Goal: Information Seeking & Learning: Learn about a topic

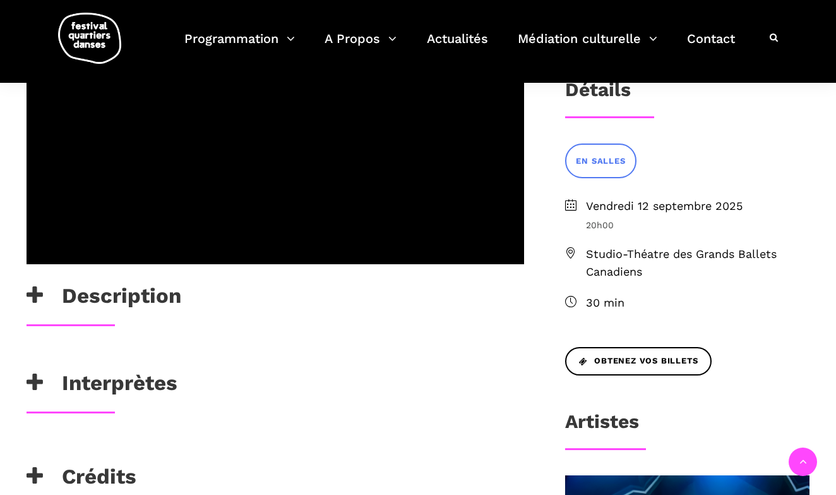
scroll to position [411, 0]
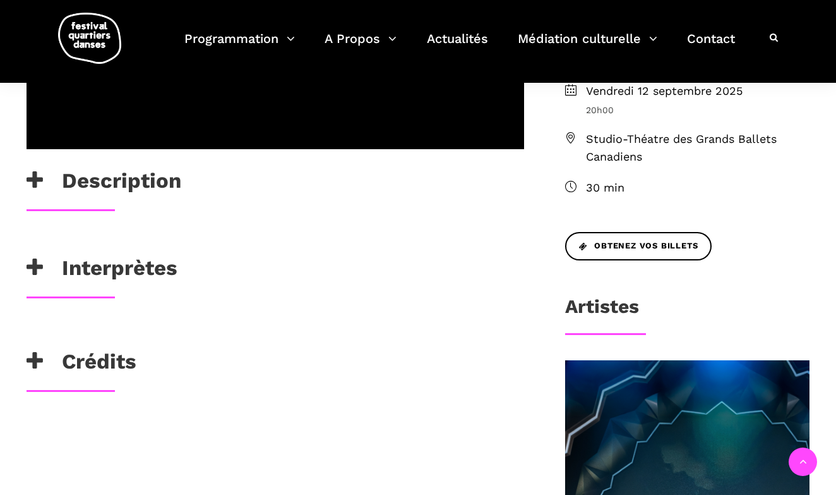
click at [39, 178] on icon at bounding box center [35, 180] width 16 height 21
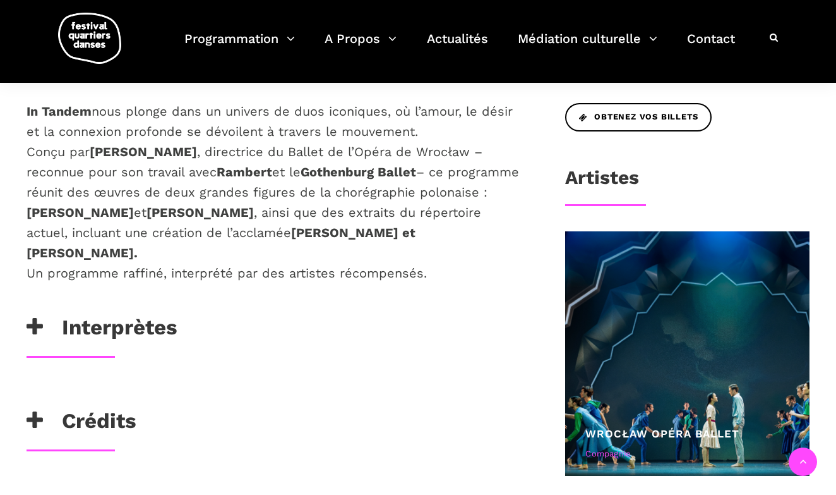
scroll to position [566, 0]
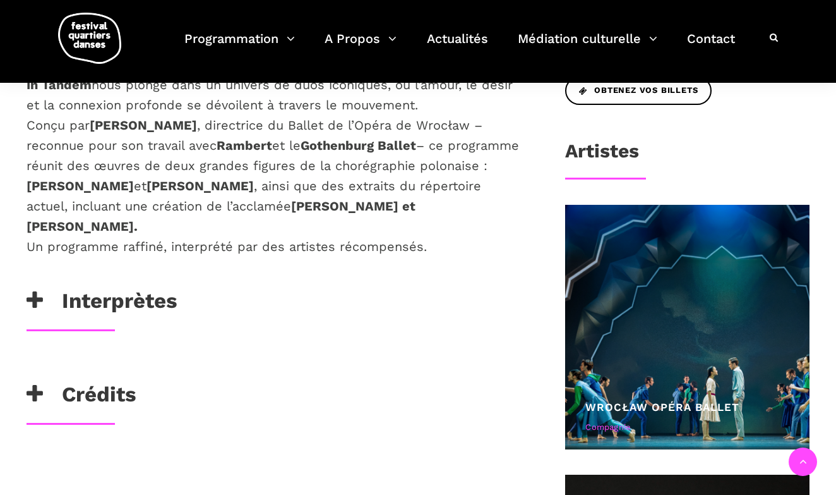
click at [38, 298] on icon at bounding box center [35, 300] width 16 height 21
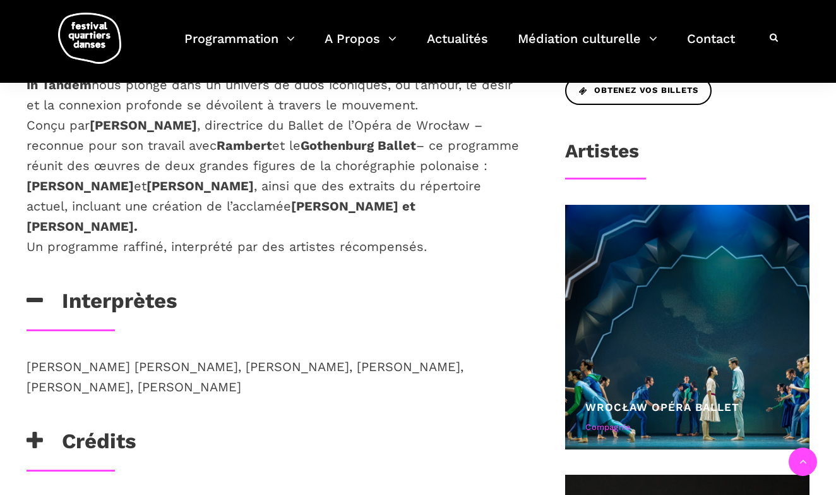
scroll to position [641, 0]
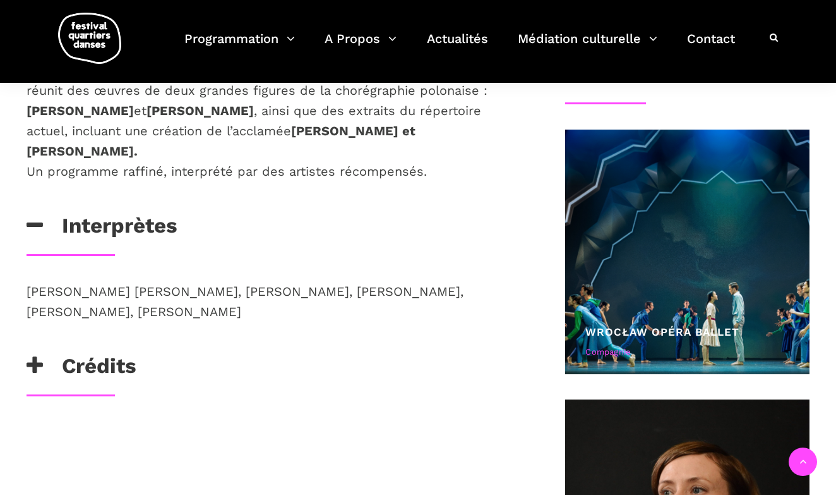
click at [36, 361] on icon at bounding box center [35, 365] width 16 height 21
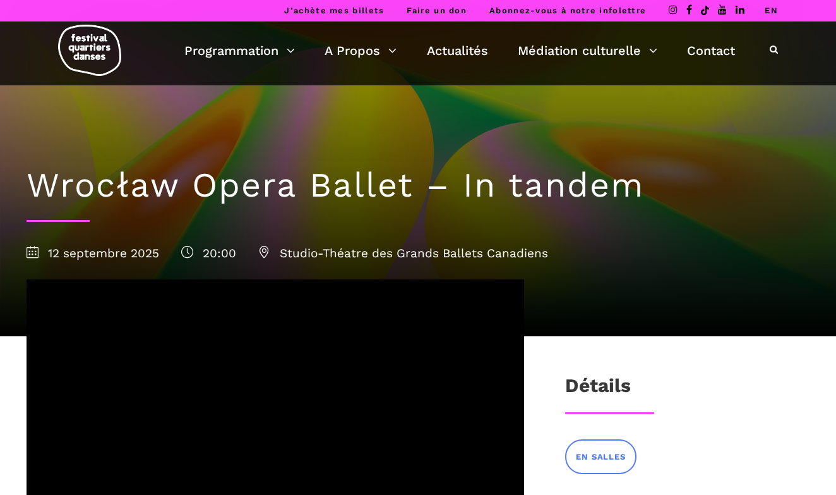
scroll to position [0, 0]
click at [773, 10] on link "EN" at bounding box center [771, 10] width 13 height 9
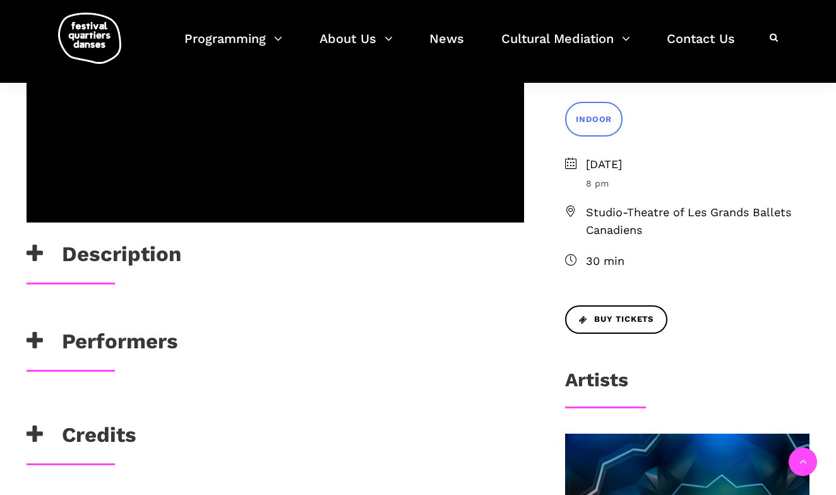
scroll to position [356, 0]
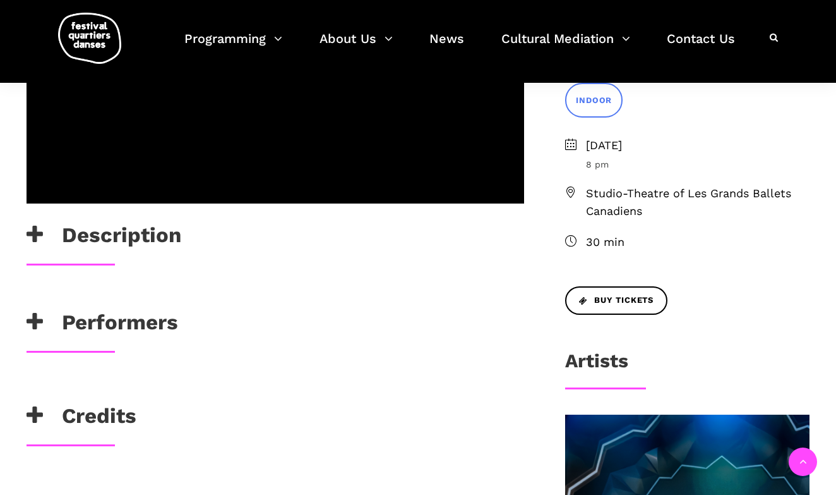
click at [156, 238] on h3 "Description" at bounding box center [104, 238] width 155 height 32
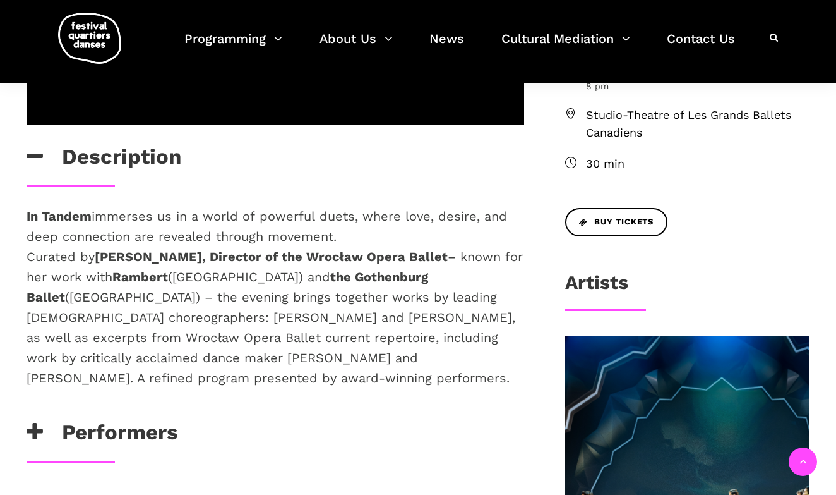
scroll to position [454, 0]
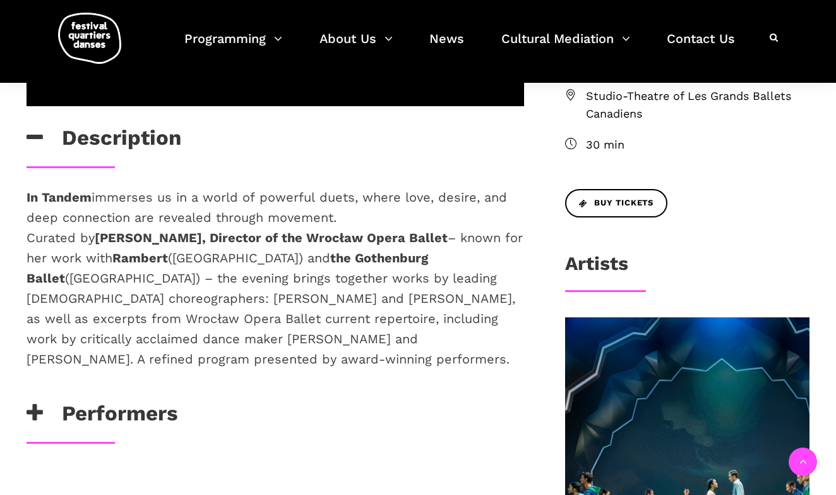
click at [147, 401] on h3 "Performers" at bounding box center [103, 417] width 152 height 32
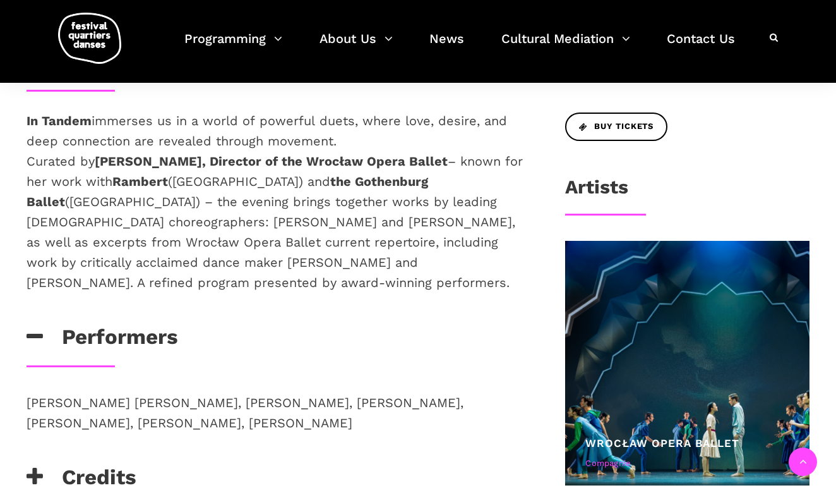
scroll to position [599, 0]
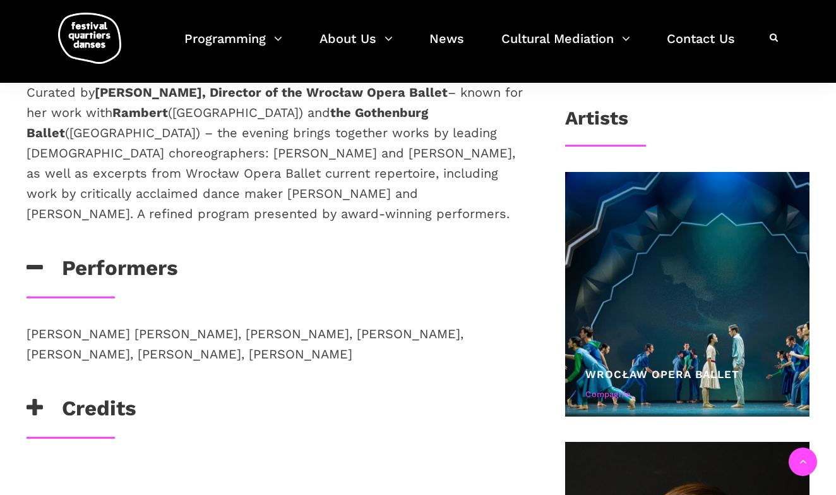
click at [109, 395] on h3 "Credits" at bounding box center [82, 411] width 110 height 32
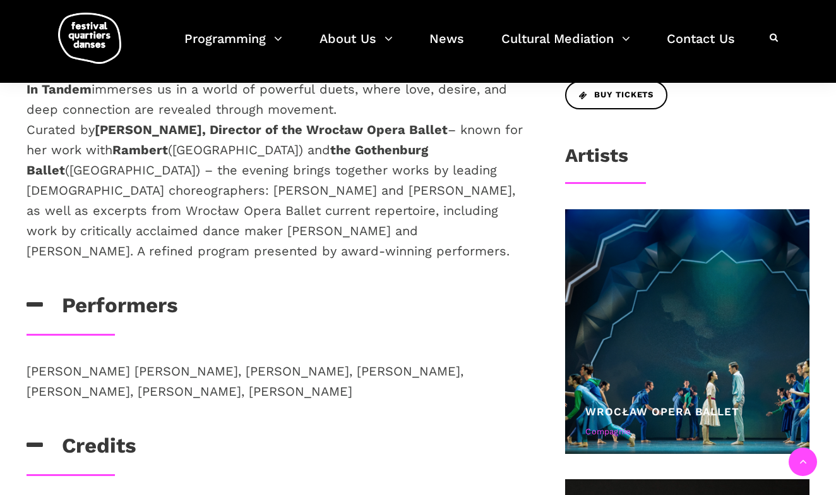
scroll to position [519, 0]
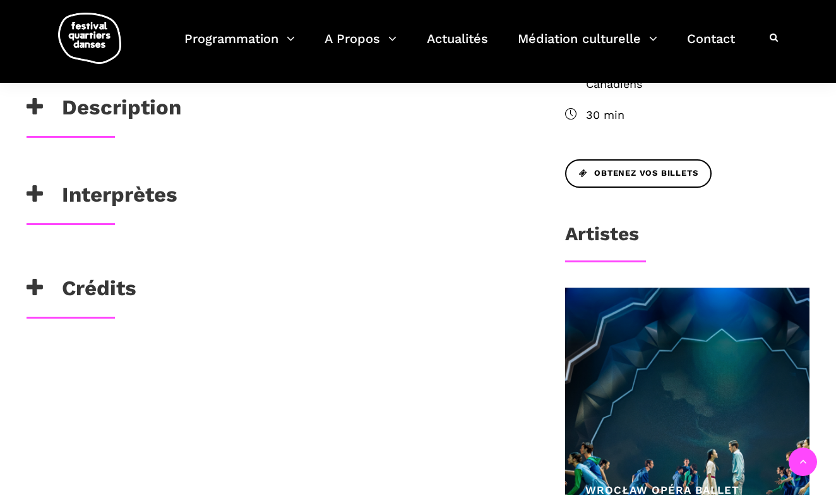
scroll to position [463, 0]
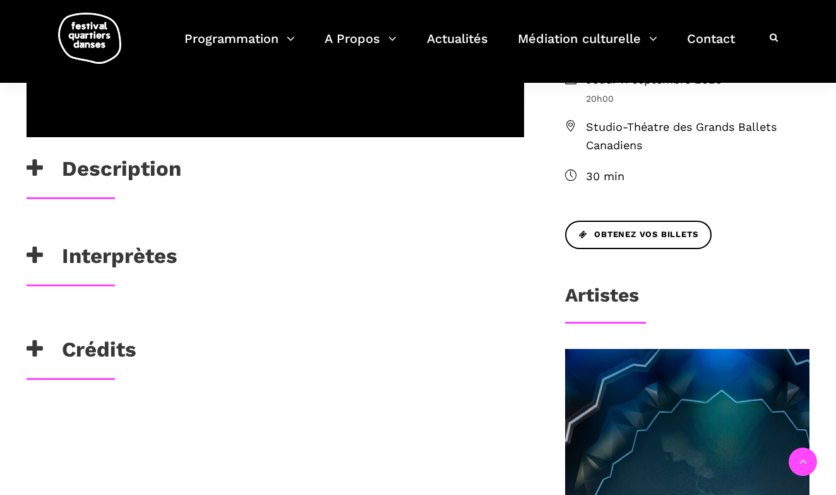
click at [165, 174] on h3 "Description" at bounding box center [104, 172] width 155 height 32
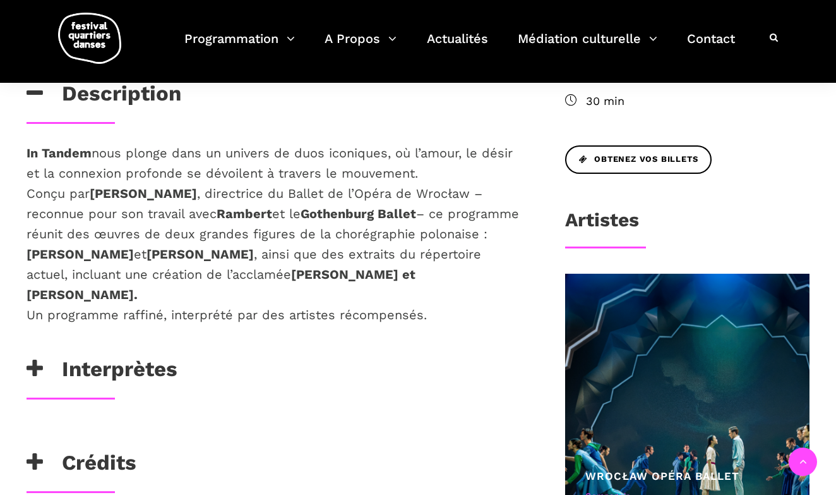
scroll to position [613, 0]
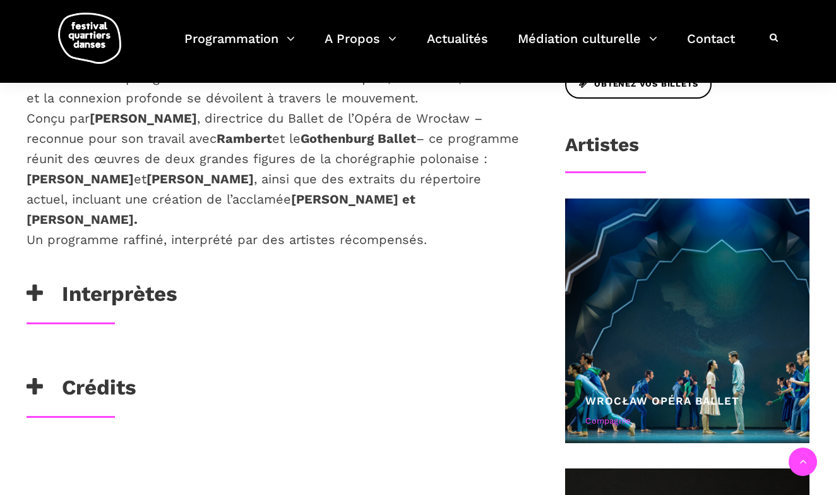
click at [39, 296] on icon at bounding box center [35, 293] width 16 height 21
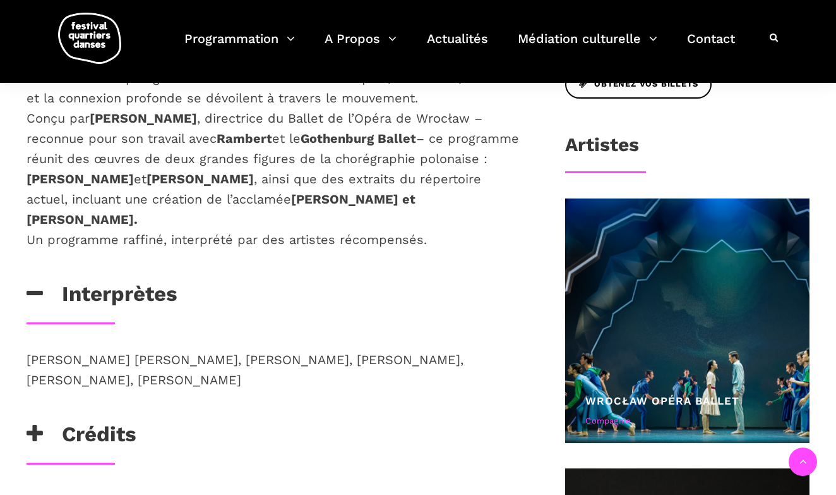
click at [99, 434] on h3 "Crédits" at bounding box center [82, 437] width 110 height 32
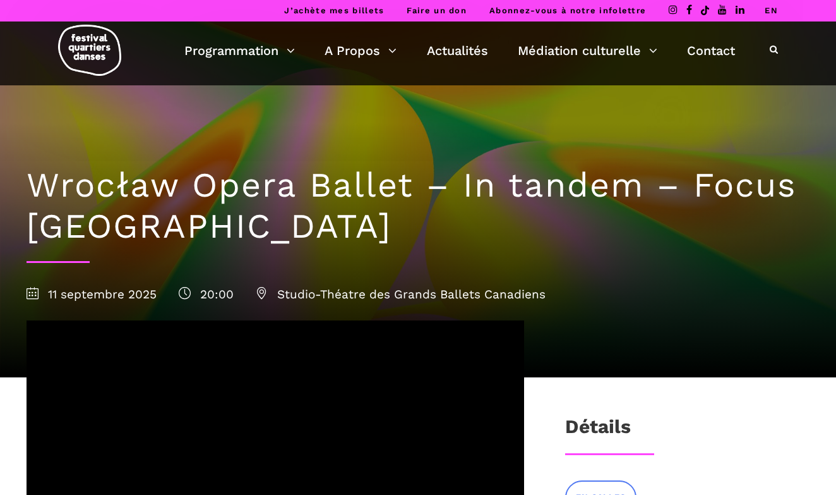
scroll to position [0, 0]
click at [774, 11] on link "EN" at bounding box center [771, 10] width 13 height 9
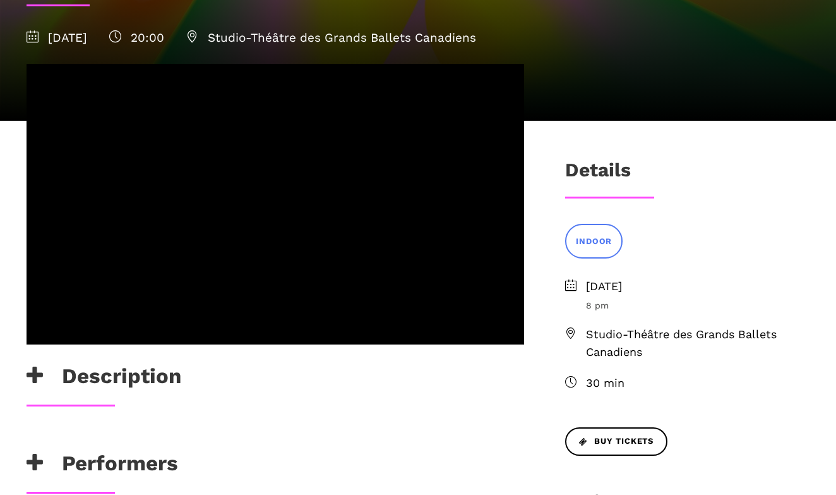
scroll to position [330, 0]
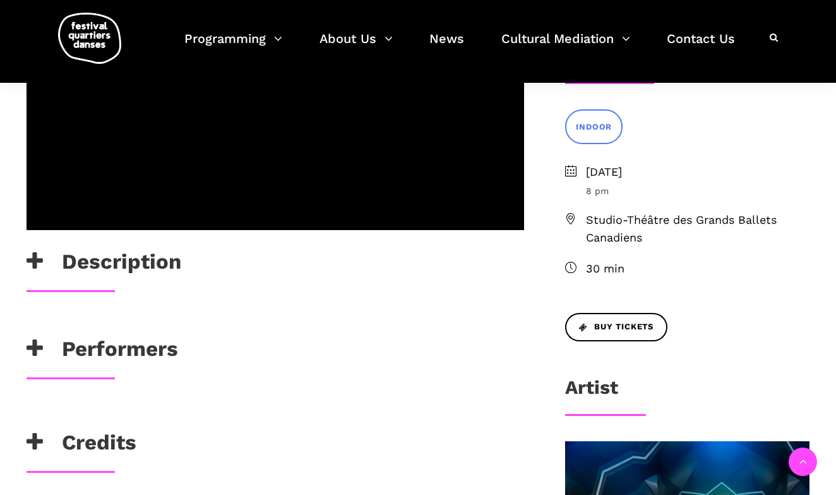
click at [164, 258] on h3 "Description" at bounding box center [104, 265] width 155 height 32
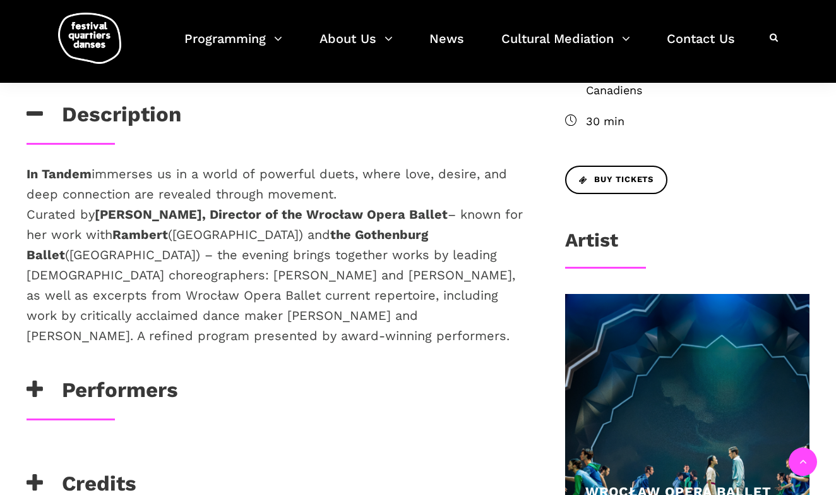
scroll to position [525, 0]
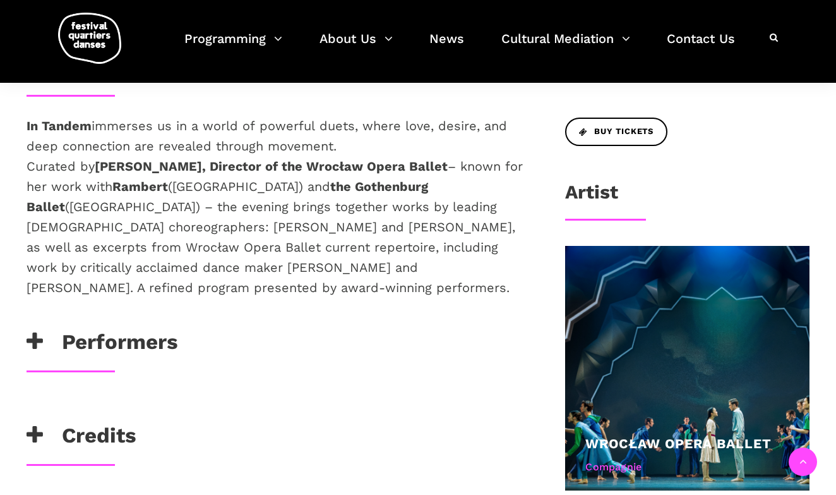
click at [154, 329] on h3 "Performers" at bounding box center [103, 345] width 152 height 32
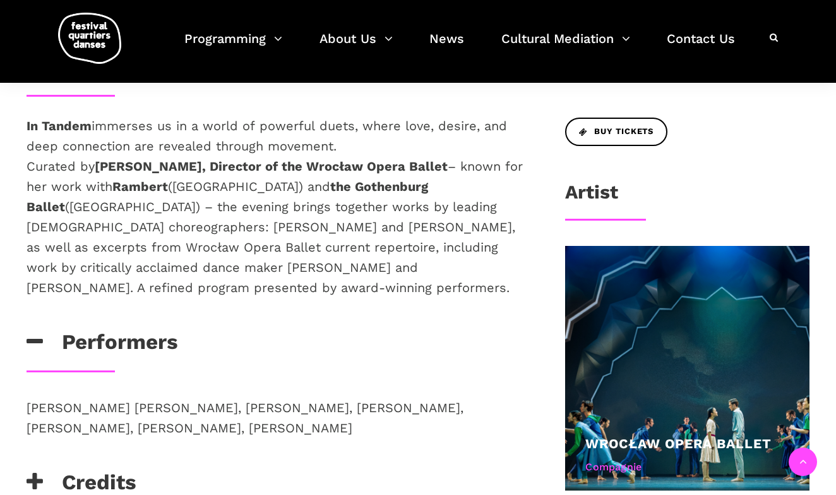
scroll to position [665, 0]
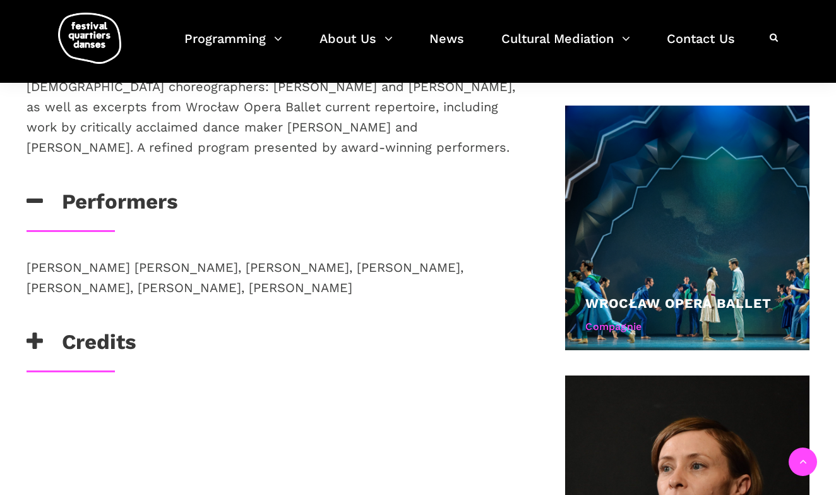
click at [122, 329] on h3 "Credits" at bounding box center [82, 345] width 110 height 32
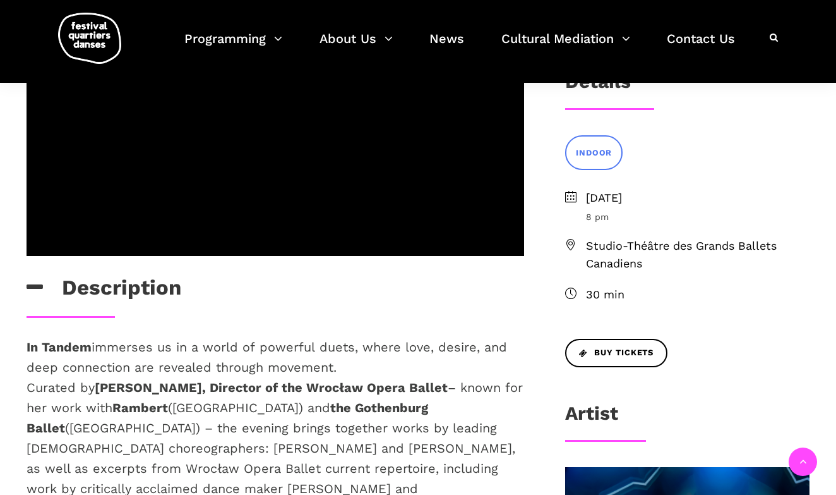
scroll to position [221, 0]
